Goal: Information Seeking & Learning: Learn about a topic

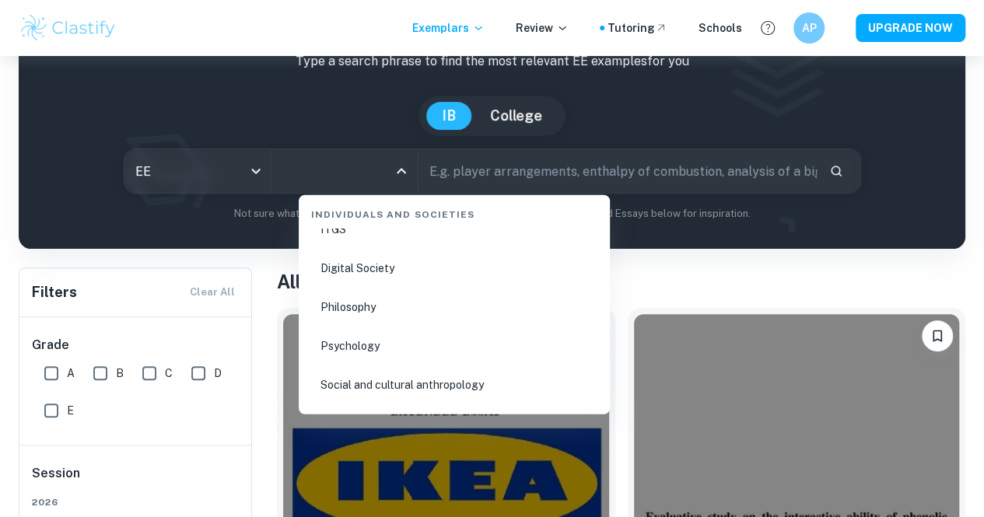
scroll to position [2063, 0]
click at [409, 351] on li "Psychology" at bounding box center [454, 349] width 299 height 36
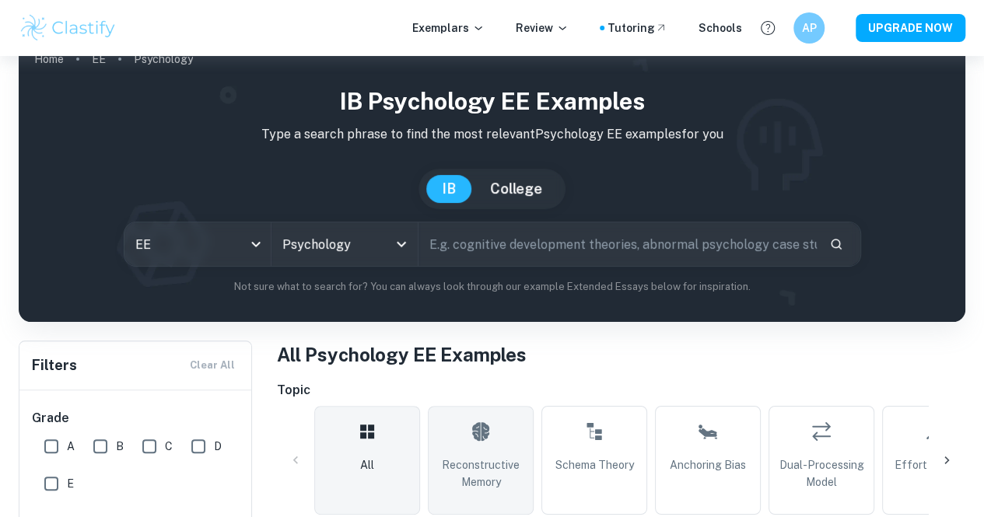
scroll to position [21, 0]
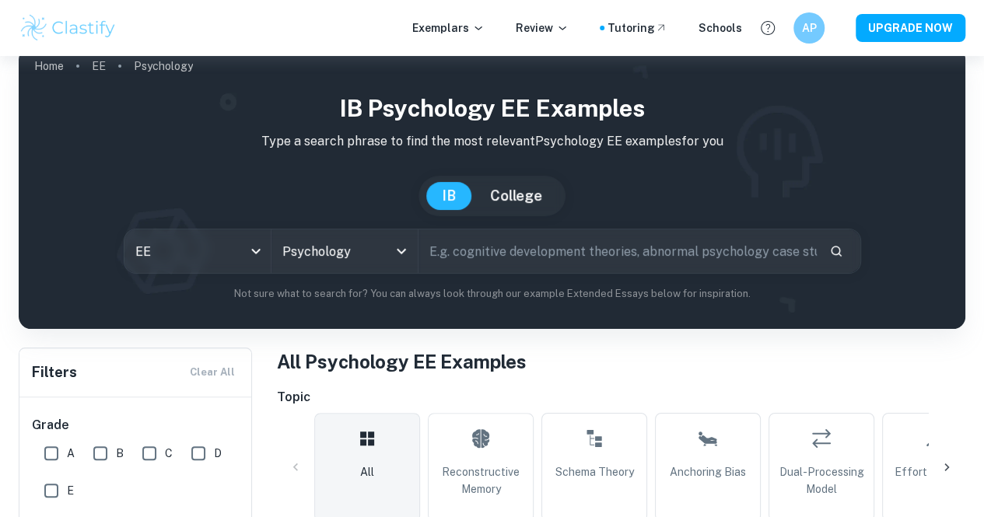
click at [493, 264] on input "text" at bounding box center [618, 252] width 398 height 44
paste input "To what extent does the impact of family dysfunction on the development of Majo…"
type input "To what extent does the impact of family dysfunction on the development of Majo…"
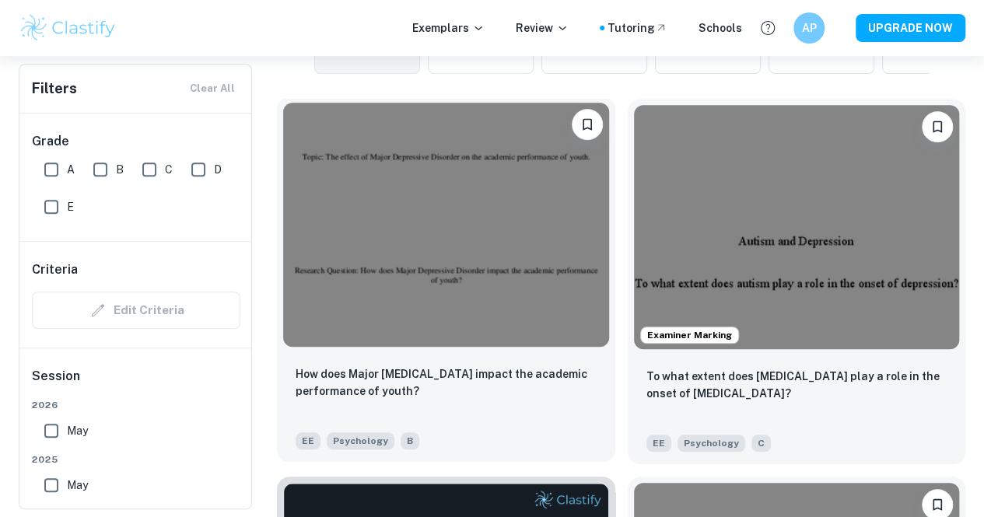
scroll to position [468, 0]
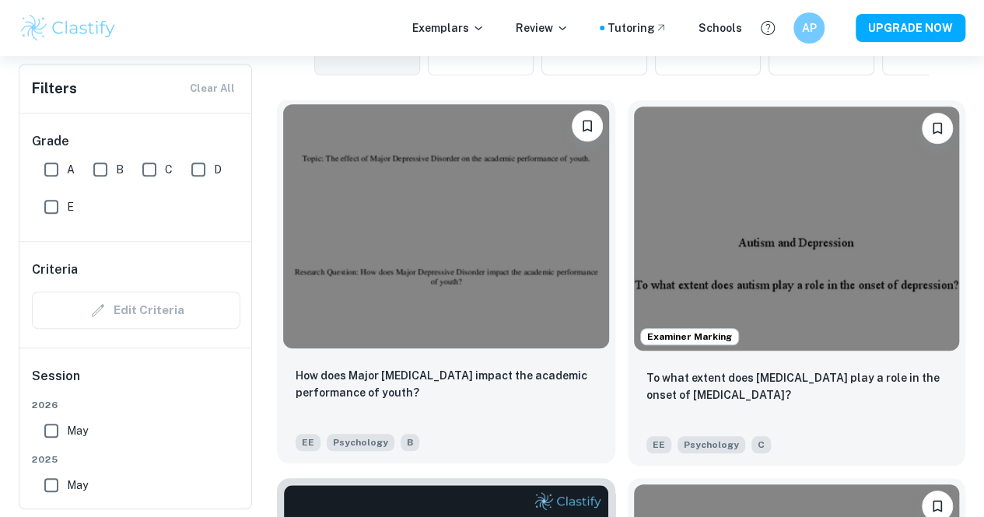
click at [411, 172] on img at bounding box center [446, 226] width 326 height 244
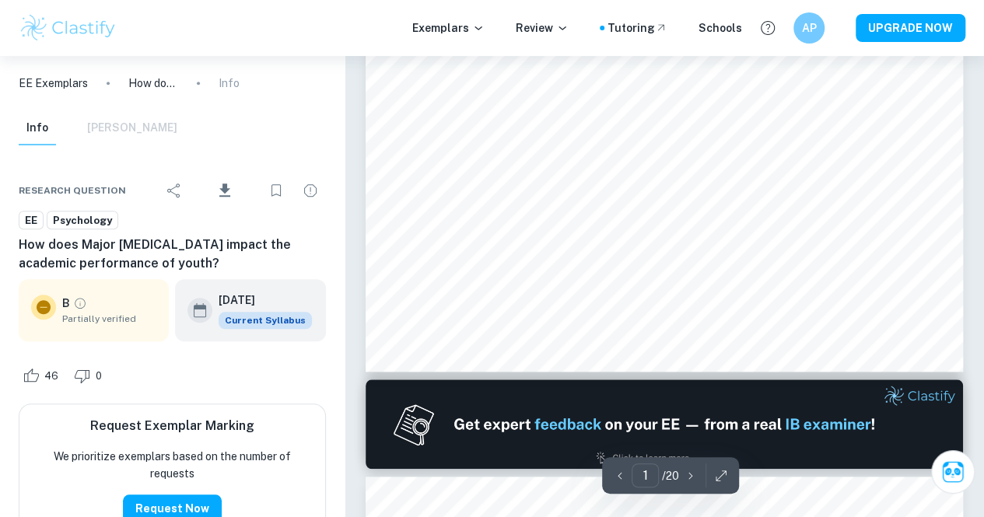
scroll to position [546, 0]
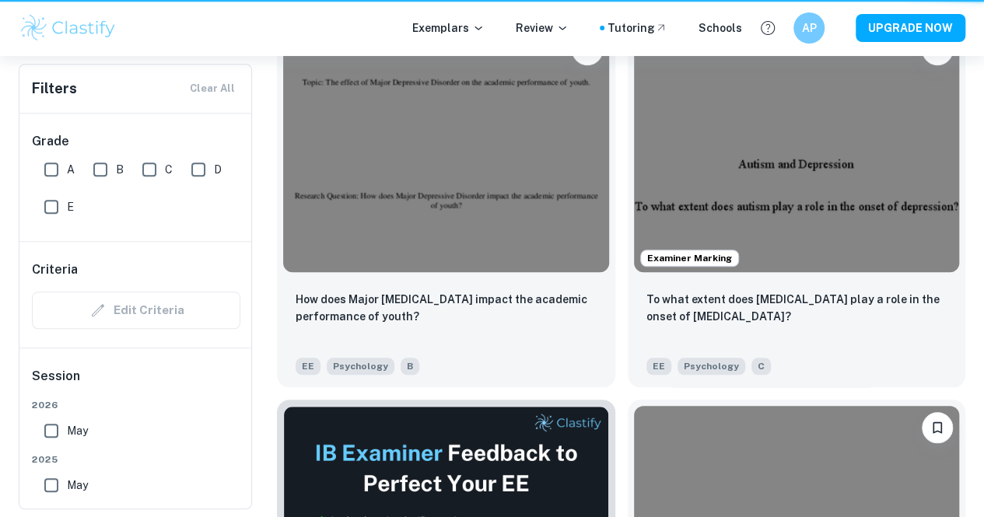
scroll to position [468, 0]
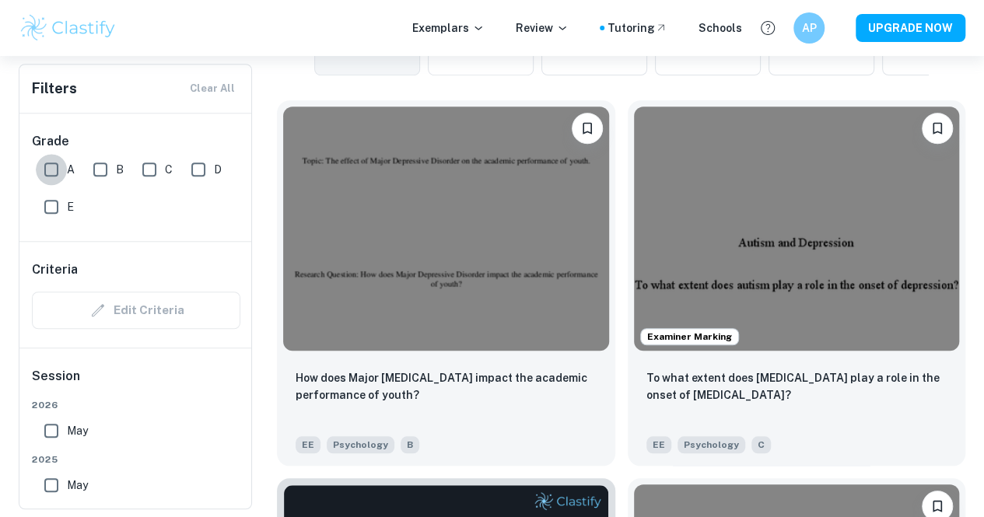
click at [59, 156] on input "A" at bounding box center [51, 169] width 31 height 31
checkbox input "true"
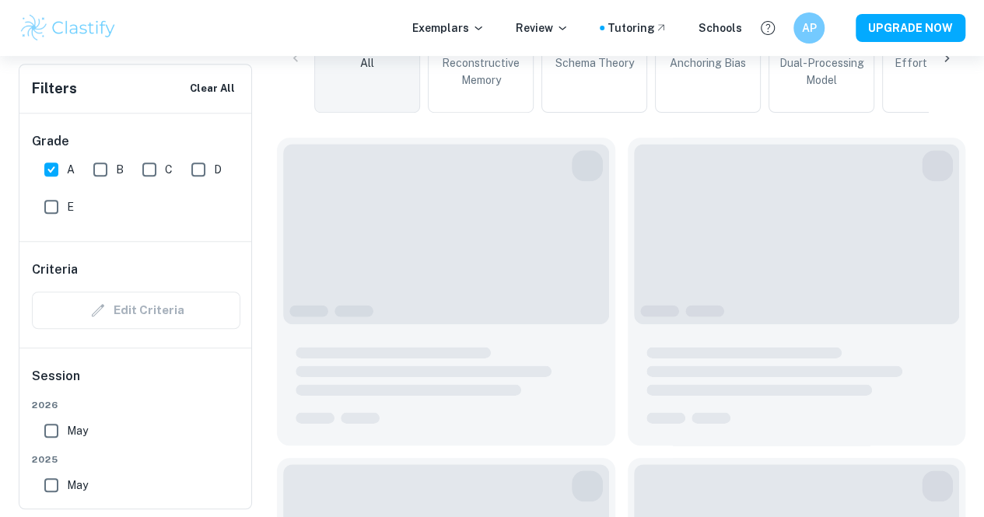
scroll to position [505, 0]
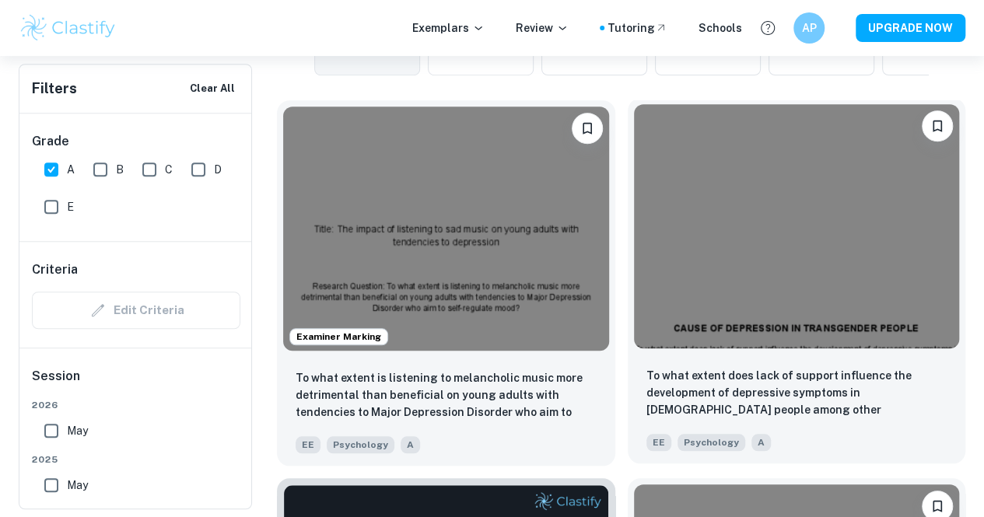
click at [634, 203] on img at bounding box center [797, 226] width 326 height 244
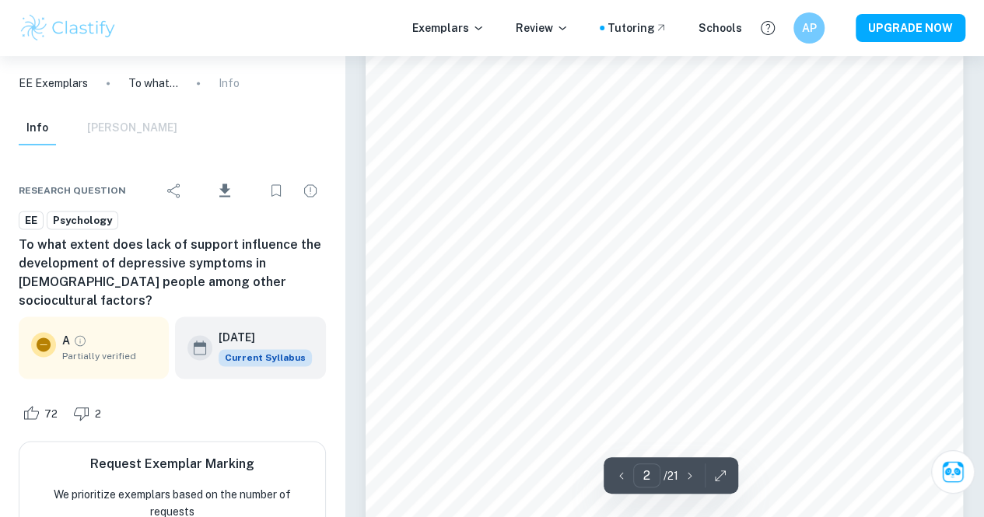
scroll to position [1084, 0]
type input "8"
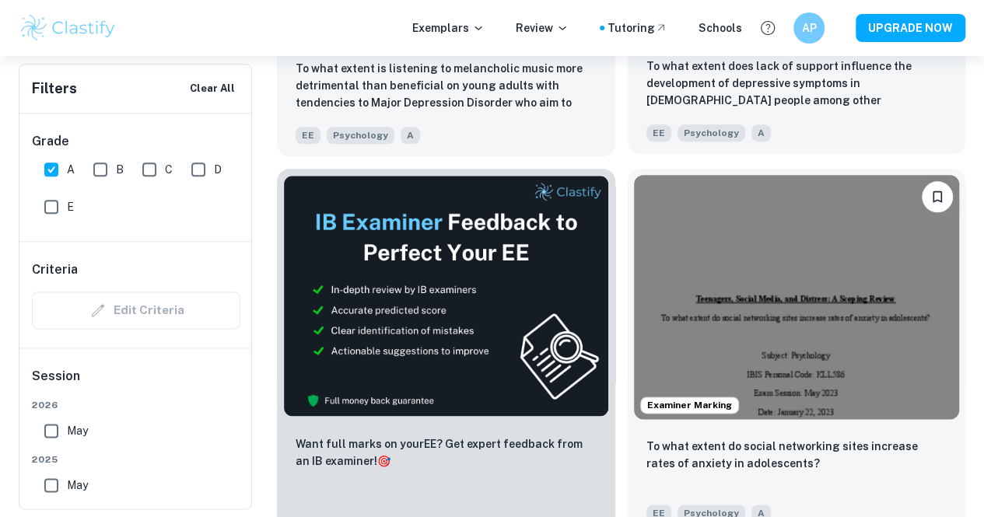
scroll to position [816, 0]
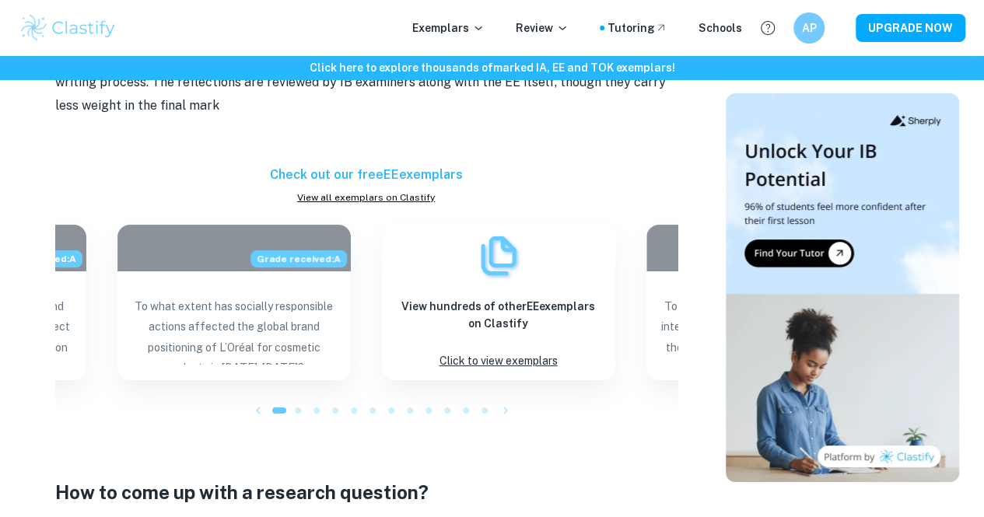
scroll to position [2876, 0]
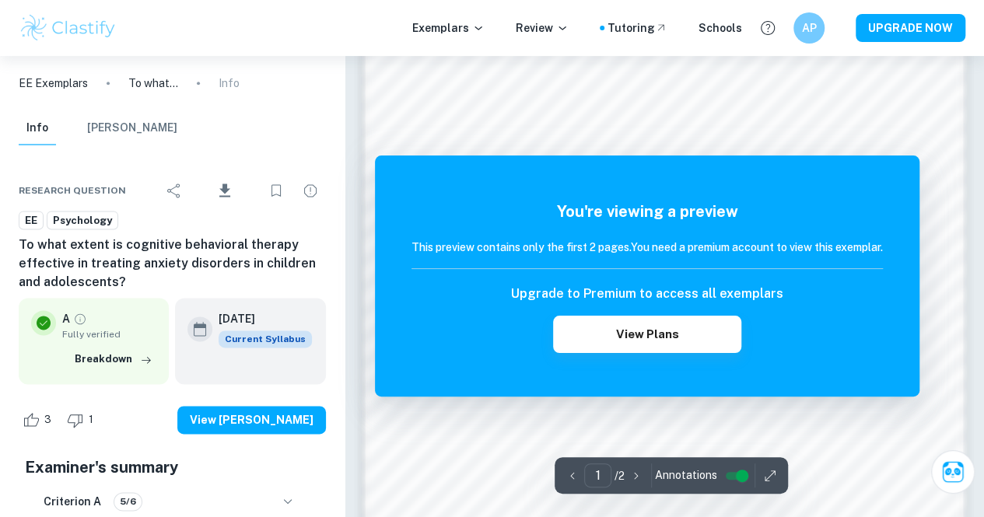
scroll to position [940, 0]
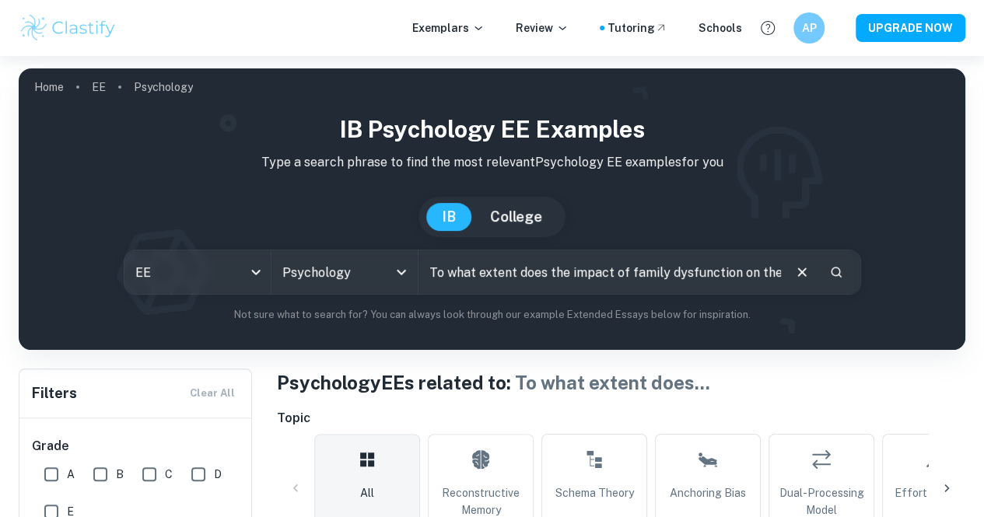
scroll to position [214, 0]
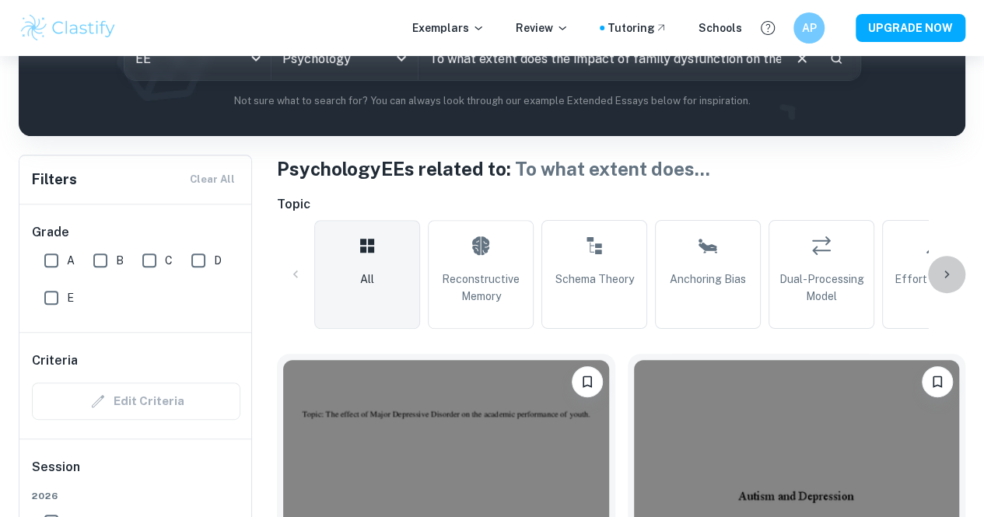
click at [959, 284] on div at bounding box center [946, 274] width 37 height 37
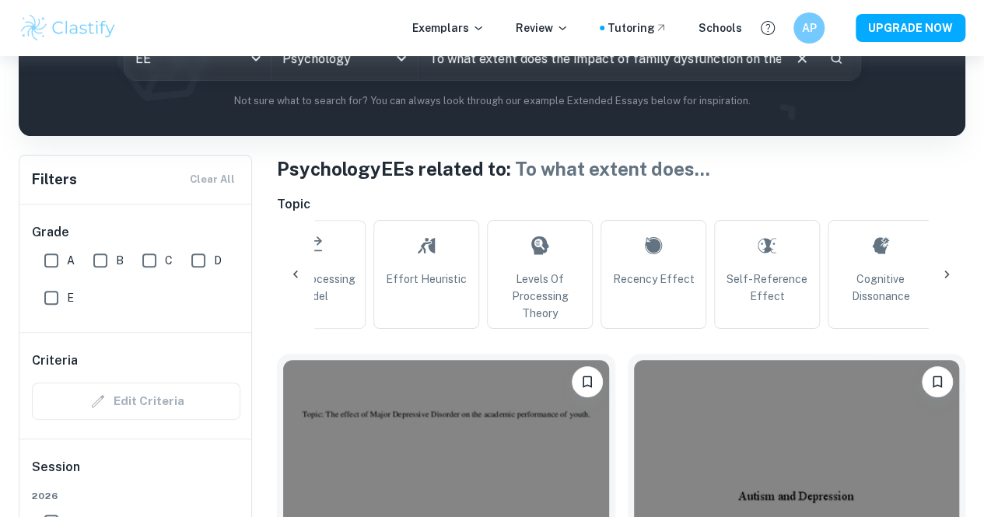
scroll to position [0, 525]
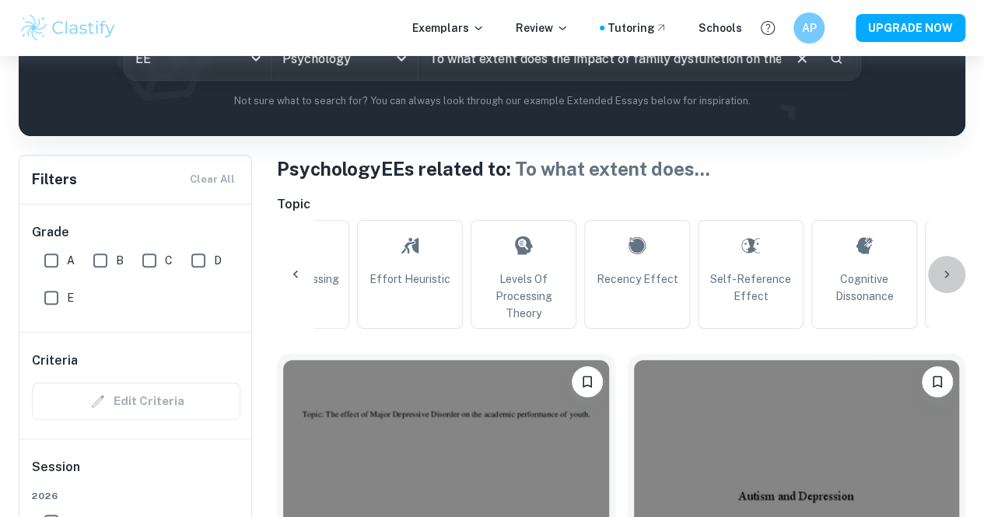
click at [942, 275] on icon at bounding box center [947, 275] width 16 height 16
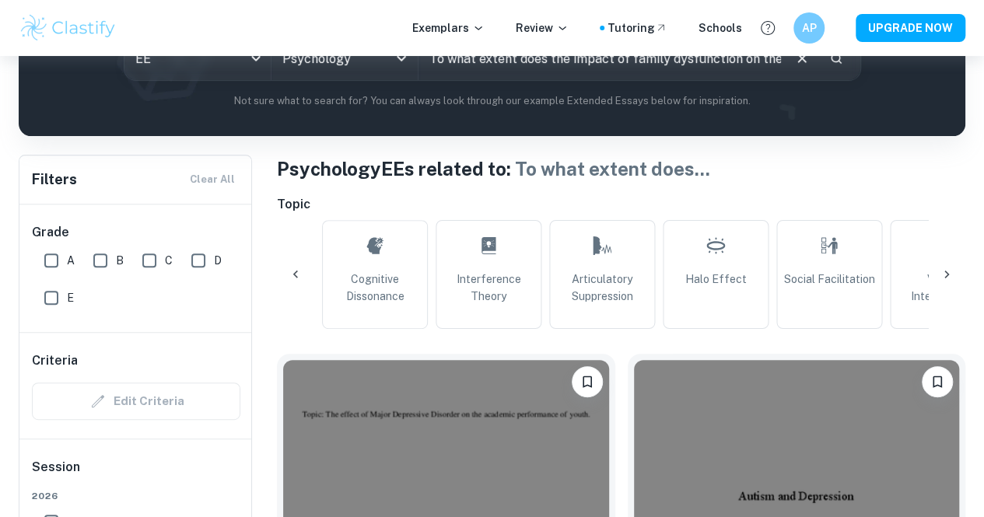
scroll to position [0, 1050]
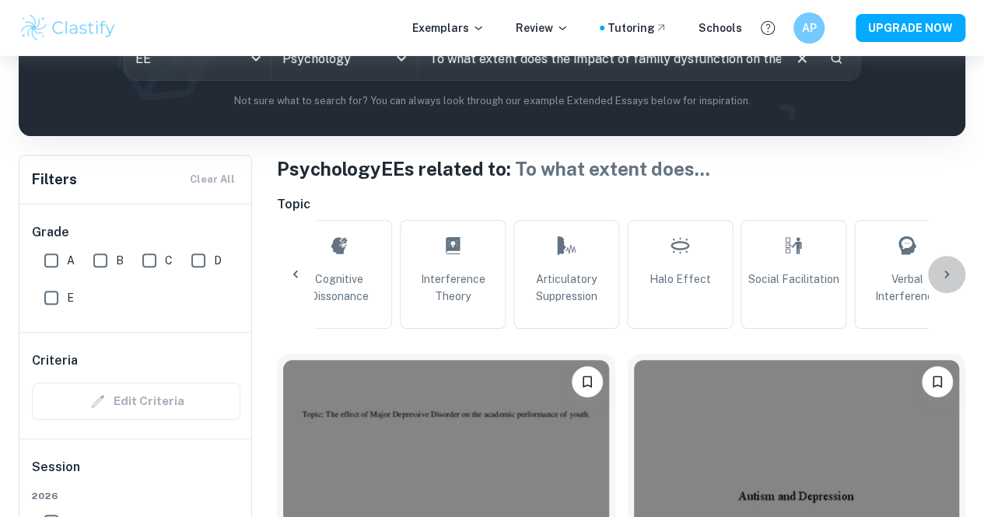
click at [942, 275] on icon at bounding box center [947, 275] width 16 height 16
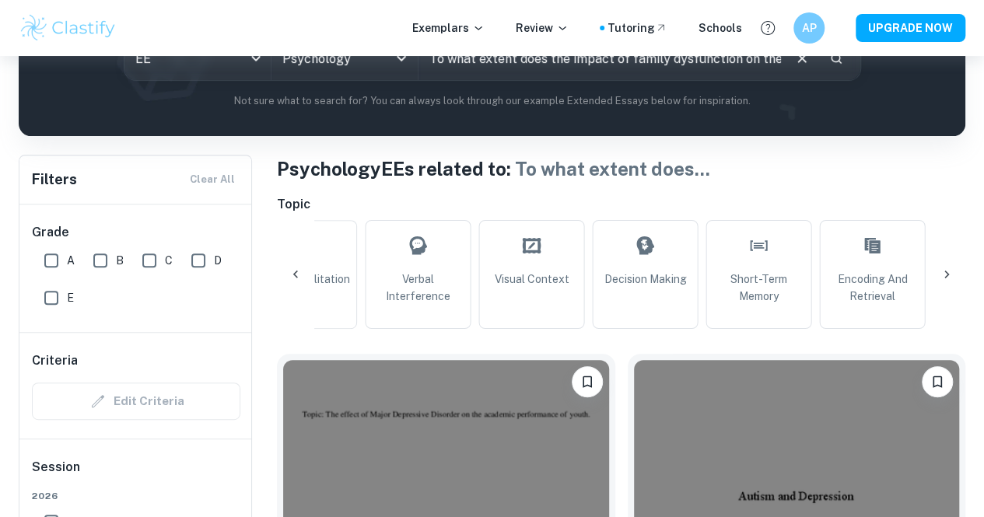
scroll to position [0, 1576]
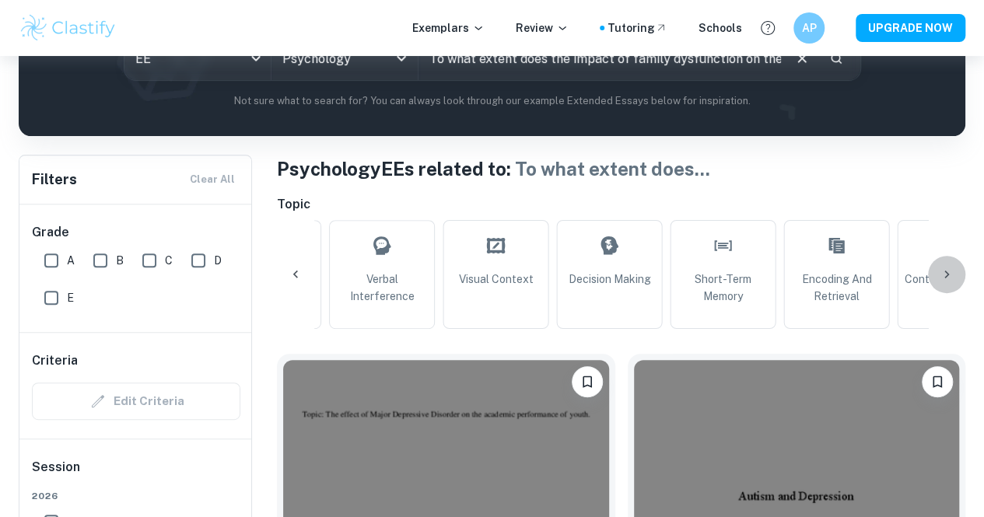
click at [942, 275] on icon at bounding box center [947, 275] width 16 height 16
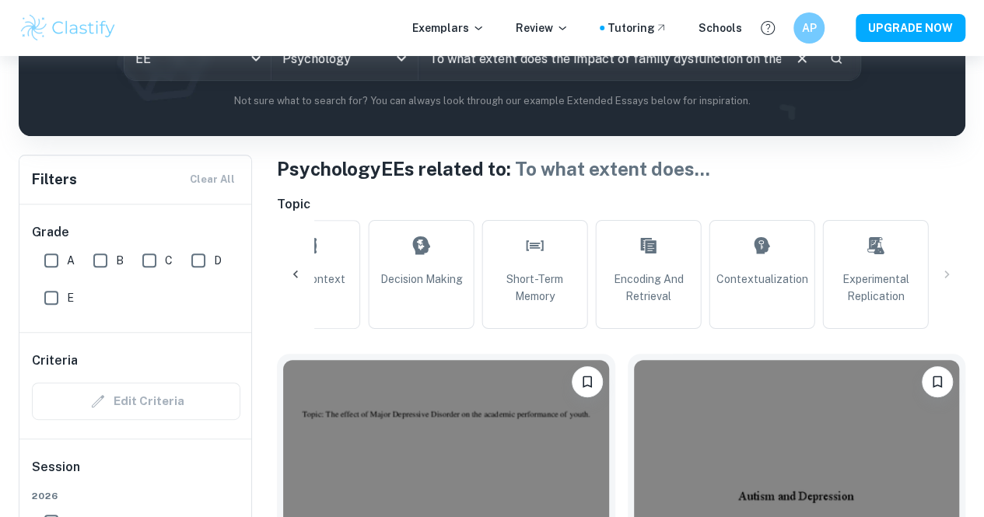
click at [942, 275] on div "All Reconstructive Memory Schema Theory Anchoring Bias Dual-Processing Model Ef…" at bounding box center [621, 274] width 689 height 109
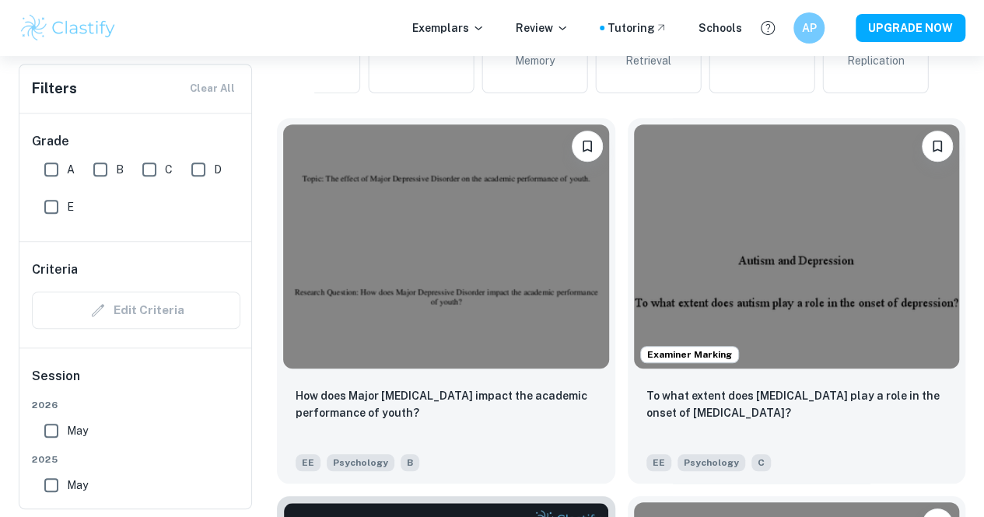
scroll to position [450, 0]
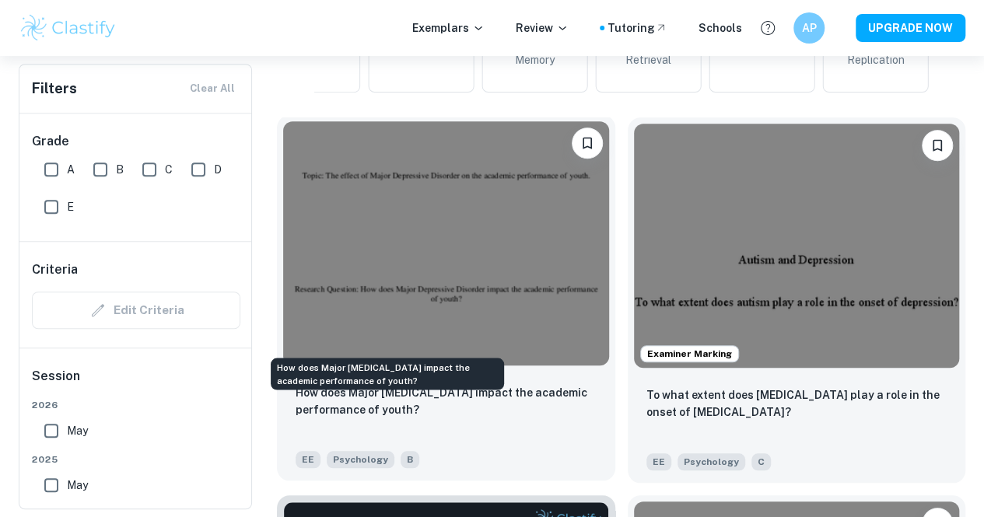
click at [383, 384] on p "How does Major [MEDICAL_DATA] impact the academic performance of youth?" at bounding box center [446, 401] width 301 height 34
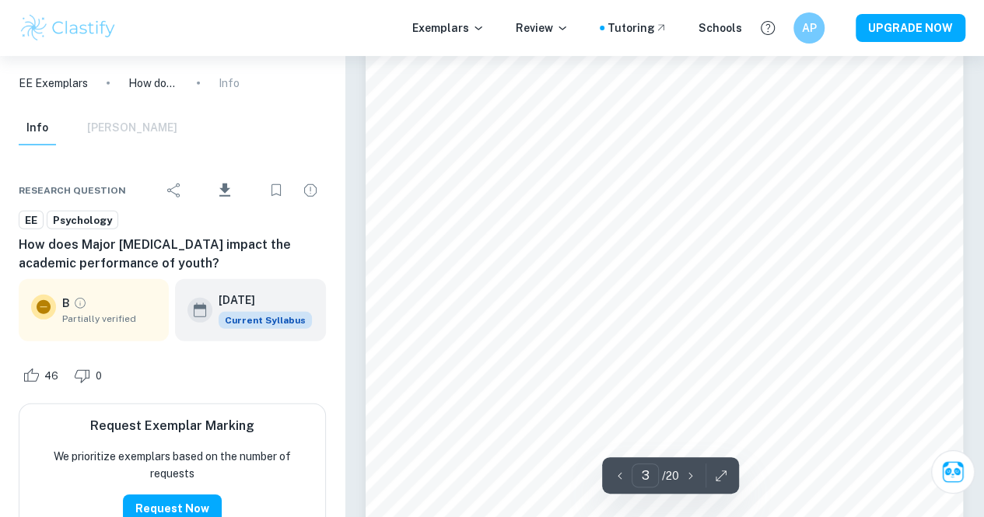
scroll to position [2121, 0]
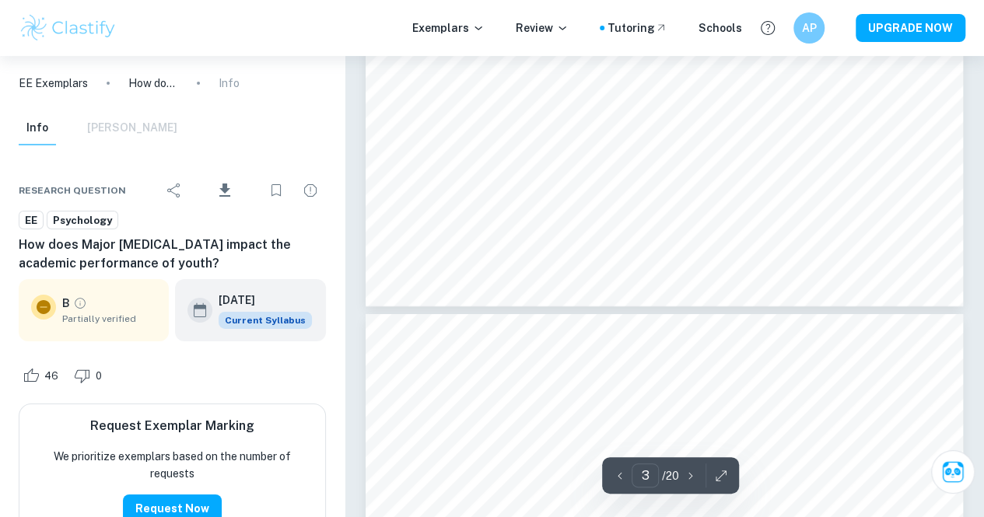
type input "4"
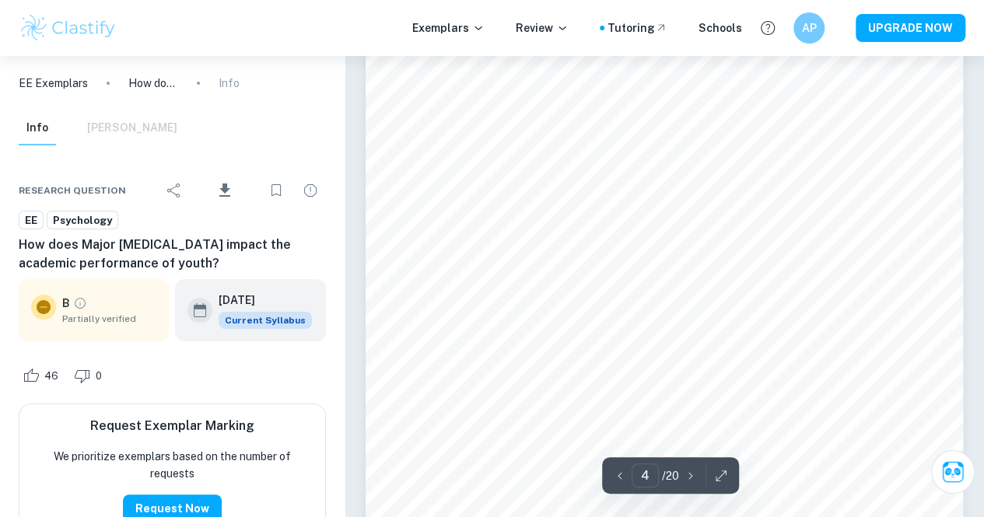
scroll to position [2833, 0]
